Goal: Task Accomplishment & Management: Manage account settings

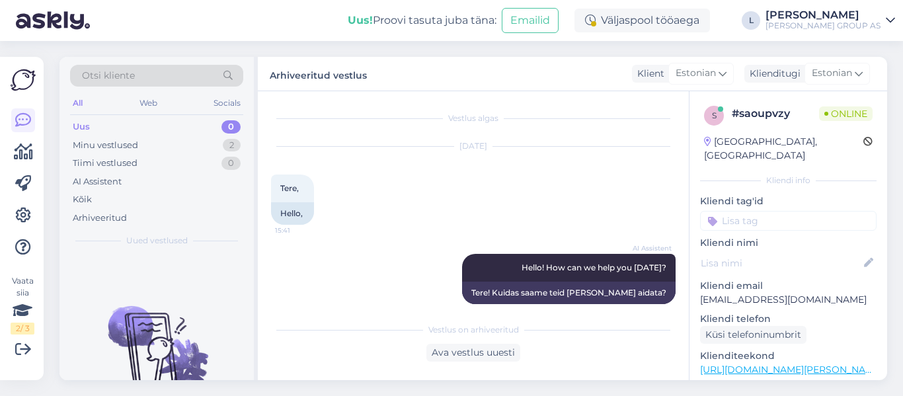
scroll to position [638, 0]
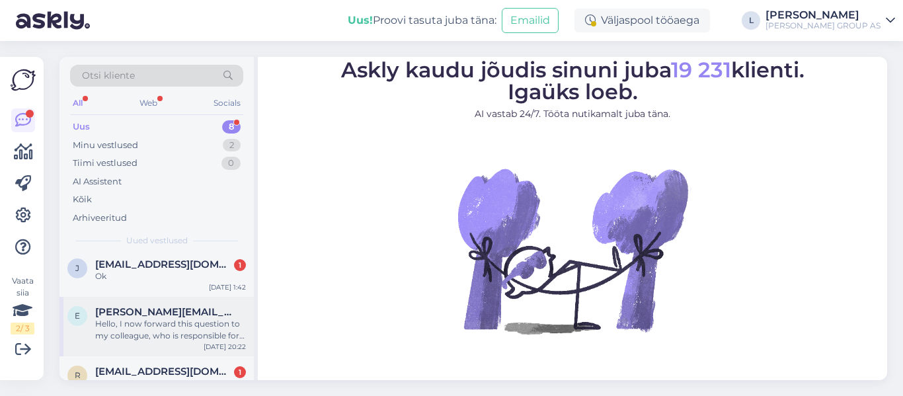
scroll to position [338, 0]
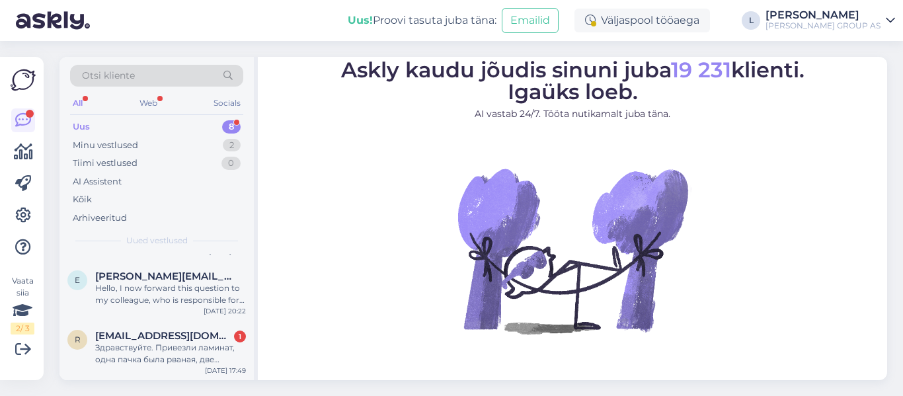
click at [122, 137] on div "Minu vestlused 2" at bounding box center [156, 145] width 173 height 19
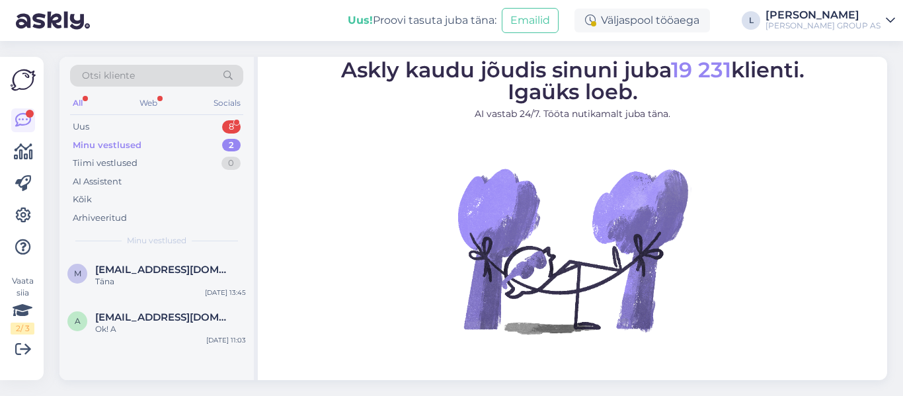
scroll to position [0, 0]
click at [199, 262] on div "m marko.loorits@gmail.com Täna Aug 15 13:45" at bounding box center [156, 278] width 194 height 48
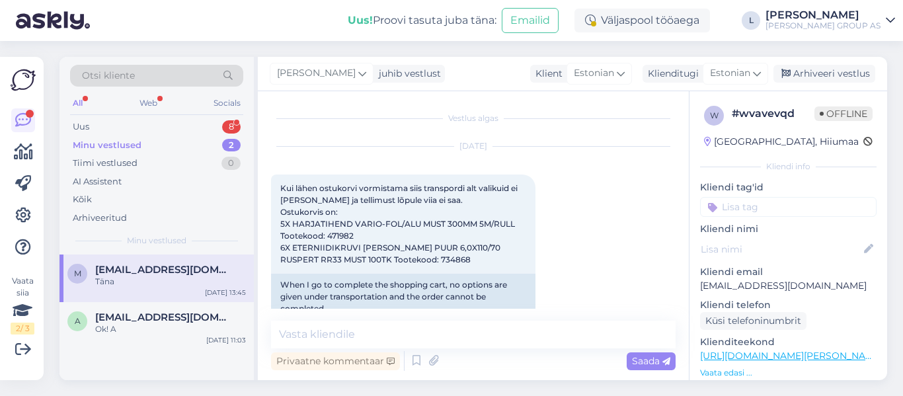
scroll to position [741, 0]
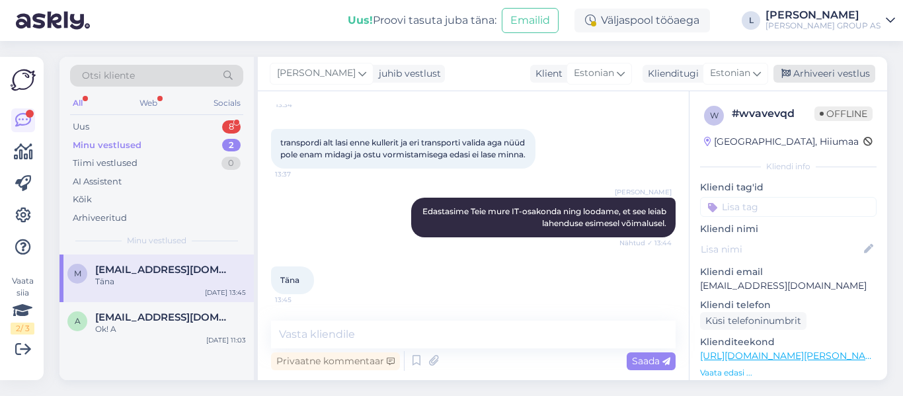
click at [812, 67] on div "Arhiveeri vestlus" at bounding box center [824, 74] width 102 height 18
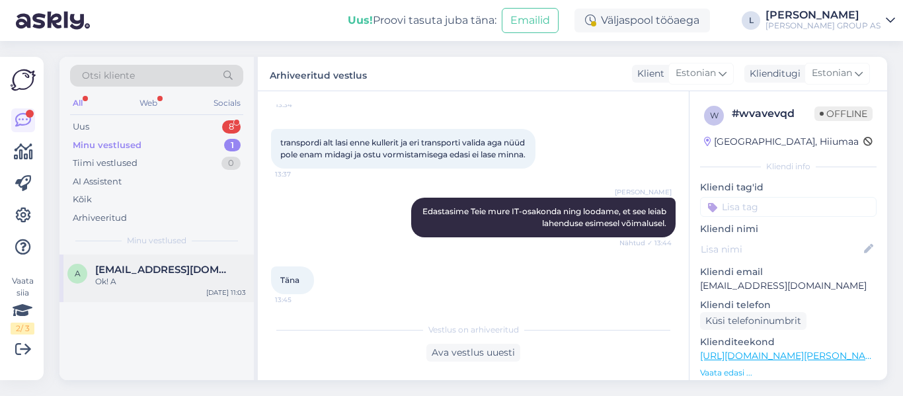
click at [176, 275] on span "alkapone1969@gmail.com" at bounding box center [163, 270] width 137 height 12
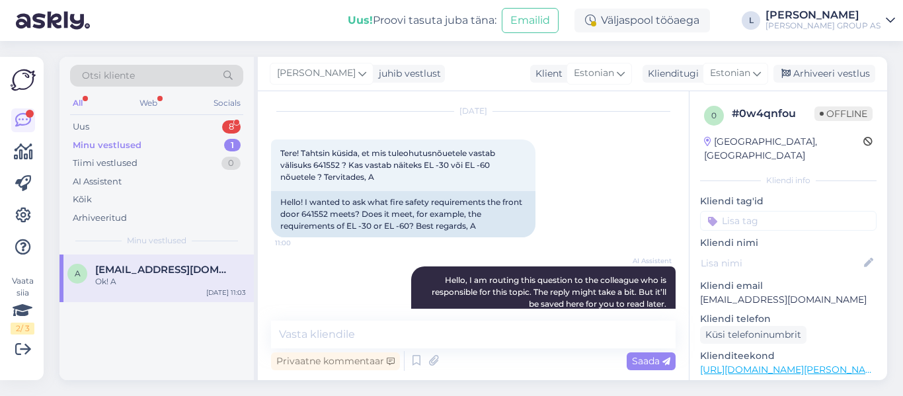
scroll to position [32, 0]
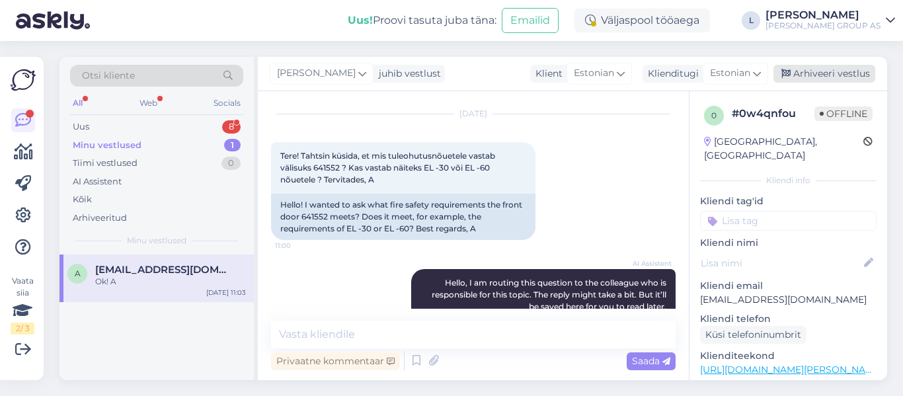
click at [823, 71] on div "Arhiveeri vestlus" at bounding box center [824, 74] width 102 height 18
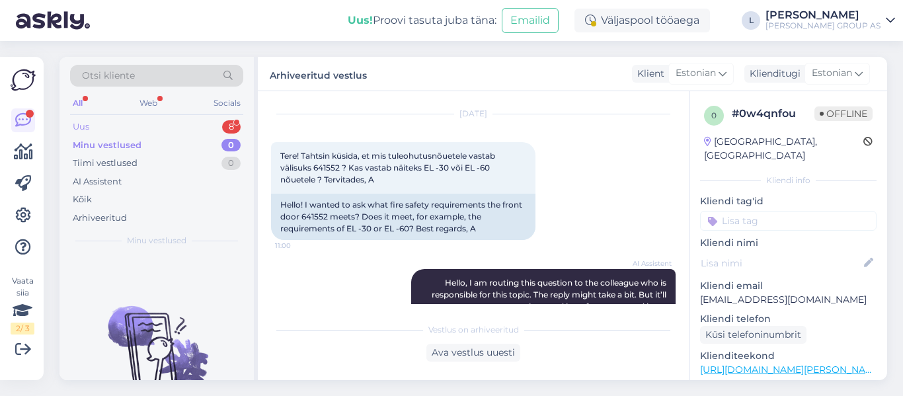
click at [147, 127] on div "Uus 8" at bounding box center [156, 127] width 173 height 19
